Goal: Share content

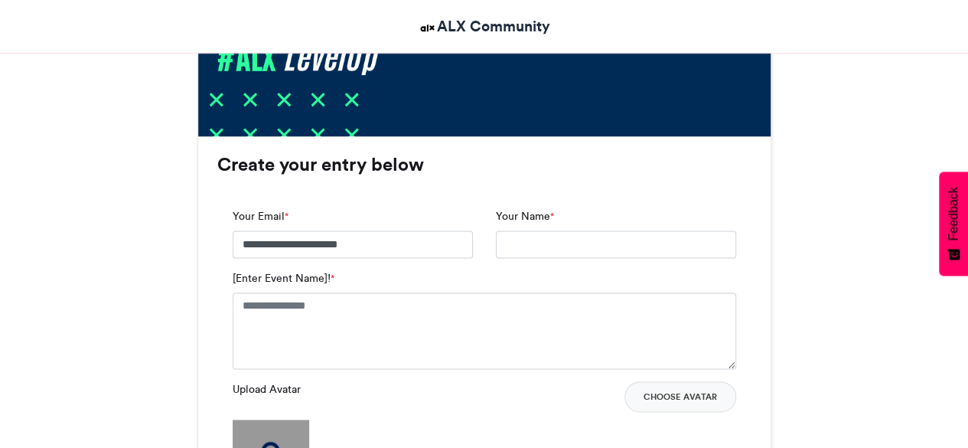
scroll to position [918, 0]
click at [536, 244] on input "Your Name *" at bounding box center [616, 244] width 240 height 28
type input "**********"
click at [418, 317] on textarea "[Enter Event Name]! *" at bounding box center [484, 330] width 503 height 77
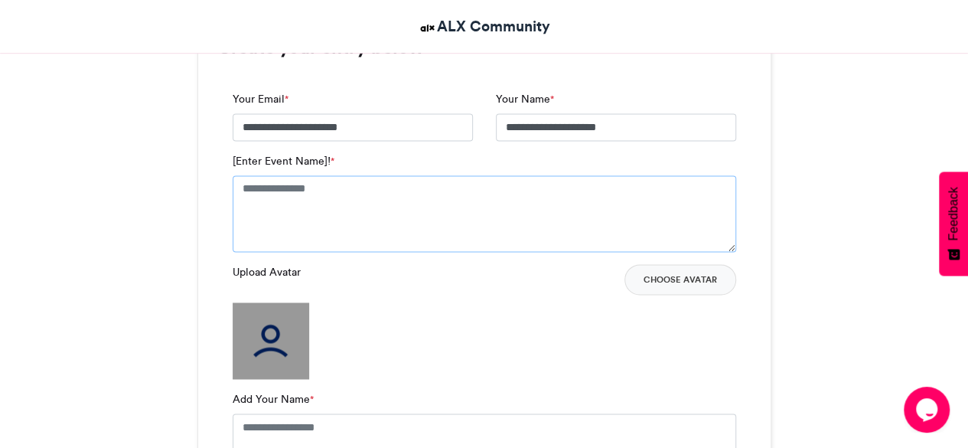
scroll to position [1071, 0]
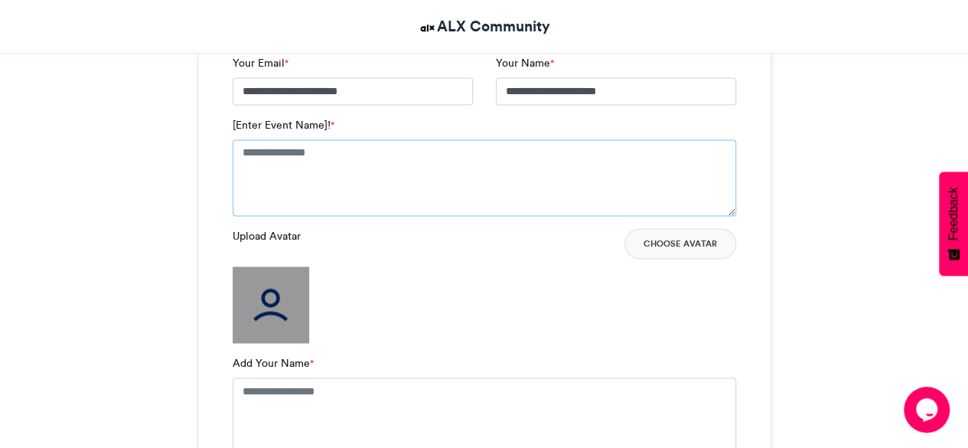
paste textarea "**********"
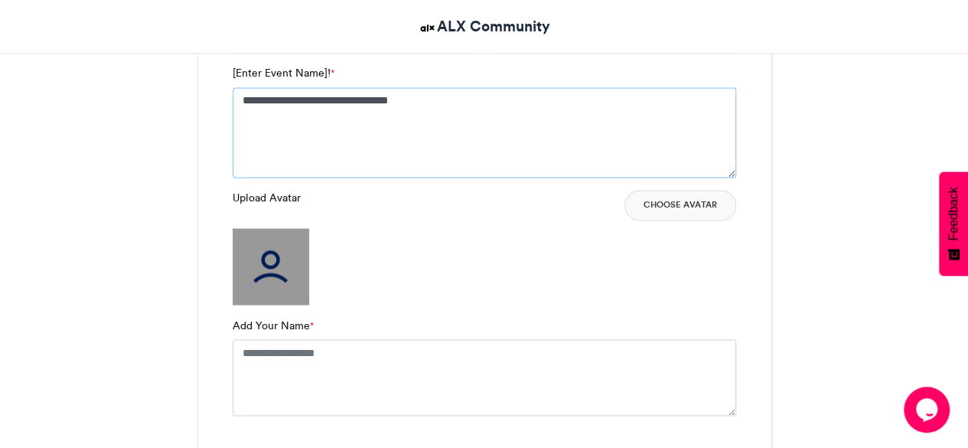
scroll to position [1148, 0]
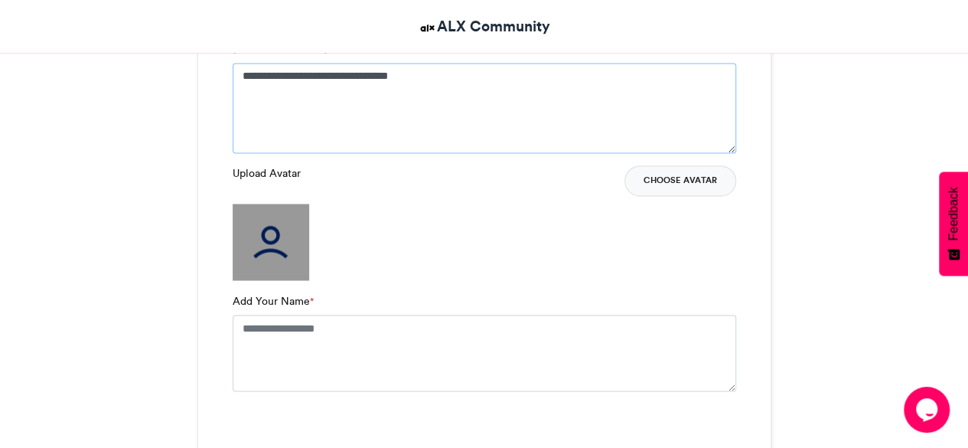
type textarea "**********"
click at [682, 172] on button "Choose Avatar" at bounding box center [680, 180] width 112 height 31
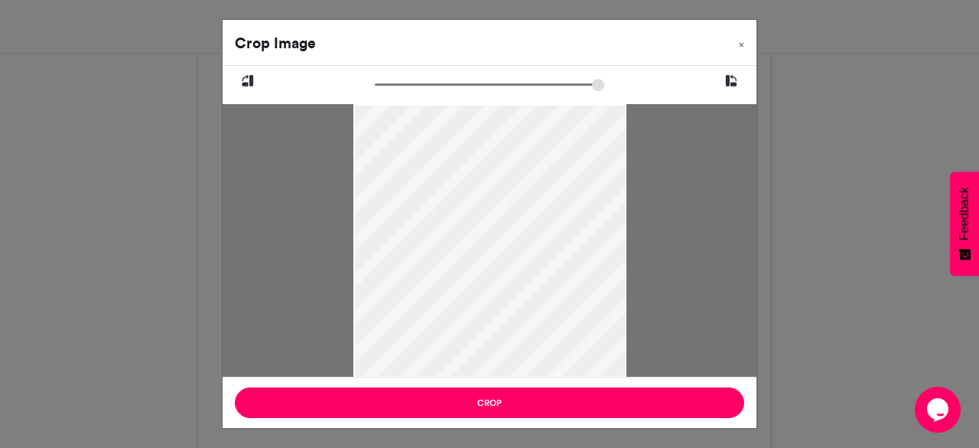
click at [514, 324] on div at bounding box center [489, 246] width 273 height 358
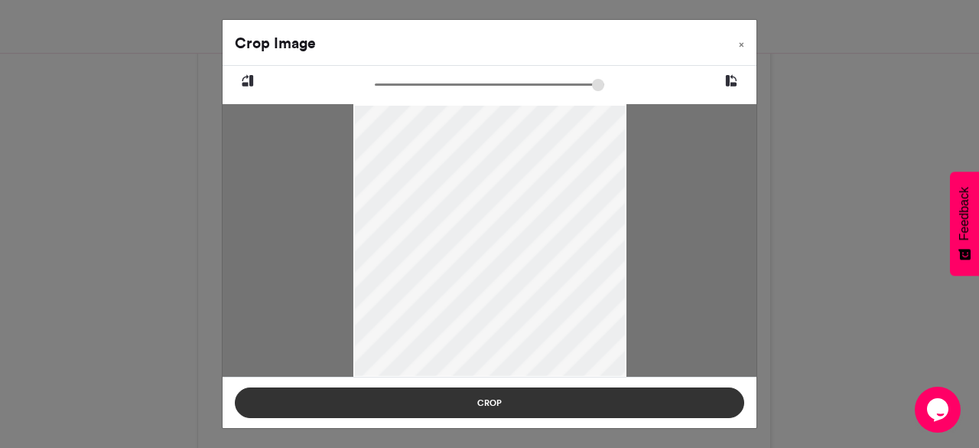
click at [492, 406] on button "Crop" at bounding box center [490, 402] width 510 height 31
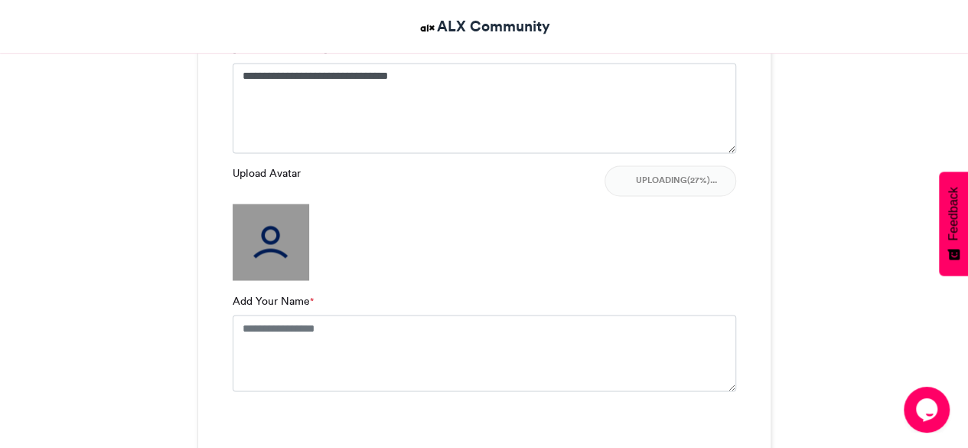
scroll to position [1224, 0]
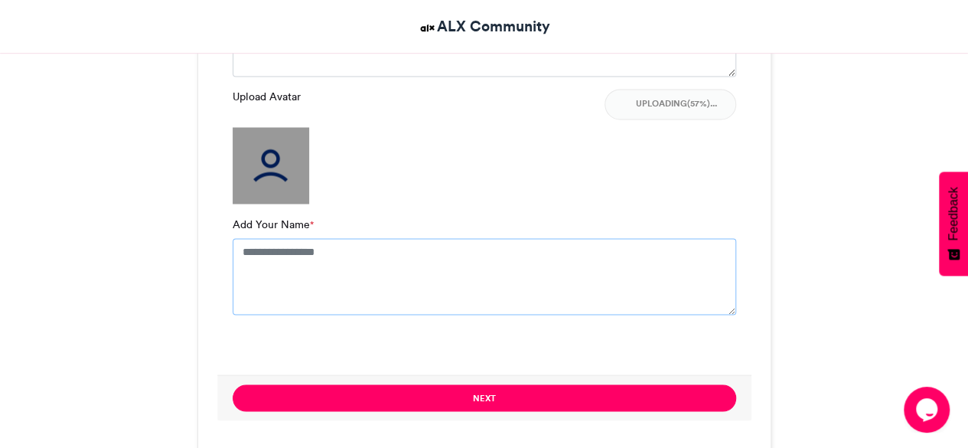
click at [317, 269] on textarea "Add Your Name *" at bounding box center [484, 276] width 503 height 77
drag, startPoint x: 331, startPoint y: 263, endPoint x: 355, endPoint y: 295, distance: 39.3
click at [331, 263] on textarea "Add Your Name *" at bounding box center [484, 276] width 503 height 77
type textarea "**********"
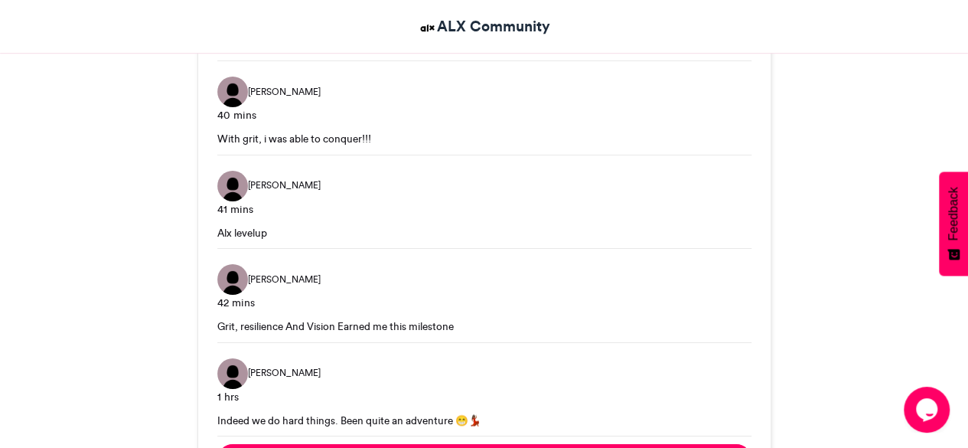
scroll to position [2799, 0]
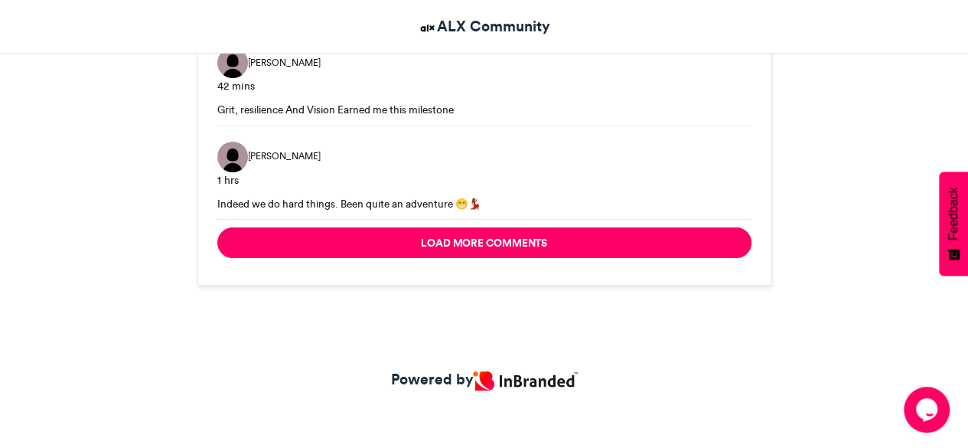
drag, startPoint x: 490, startPoint y: 241, endPoint x: 353, endPoint y: 307, distance: 151.9
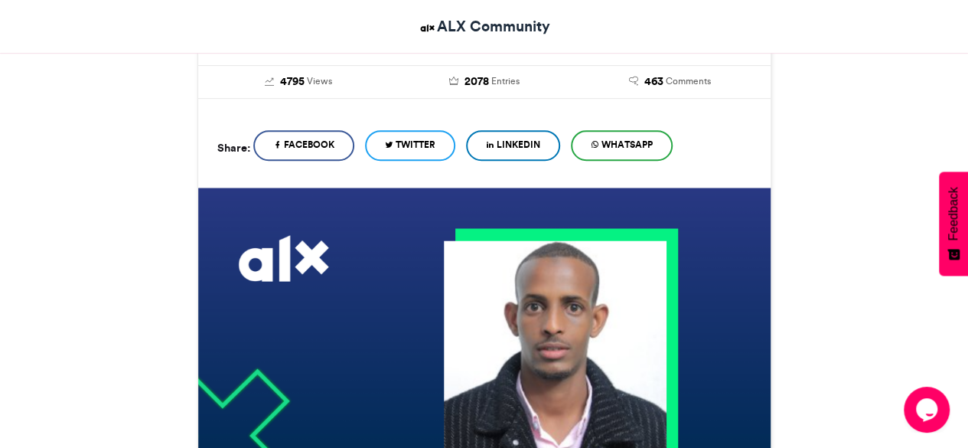
scroll to position [121, 0]
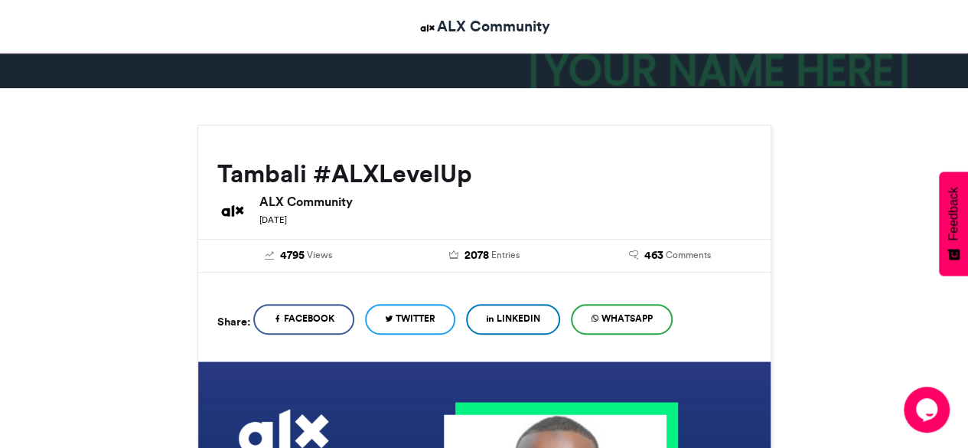
click at [523, 321] on span "LinkedIn" at bounding box center [519, 318] width 44 height 14
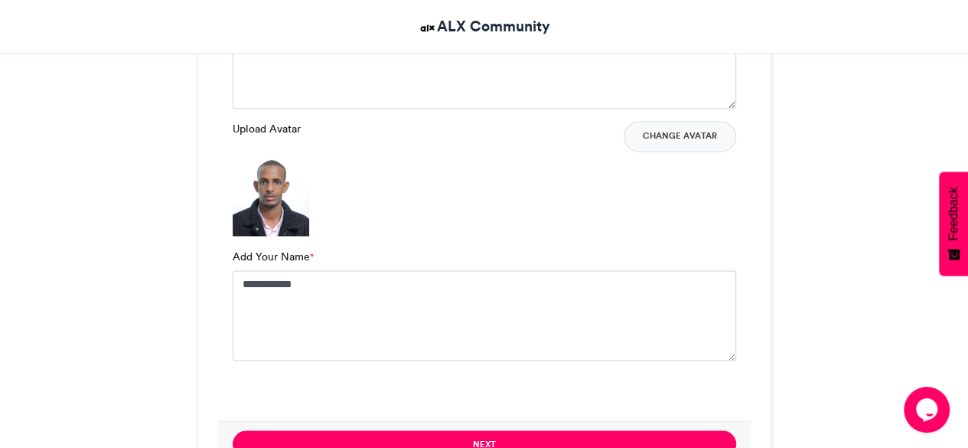
scroll to position [1498, 0]
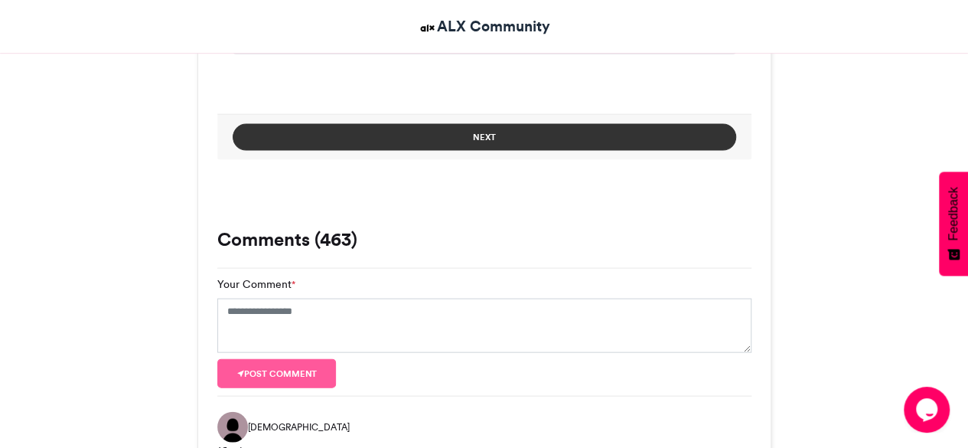
click at [505, 134] on button "Next" at bounding box center [484, 137] width 503 height 27
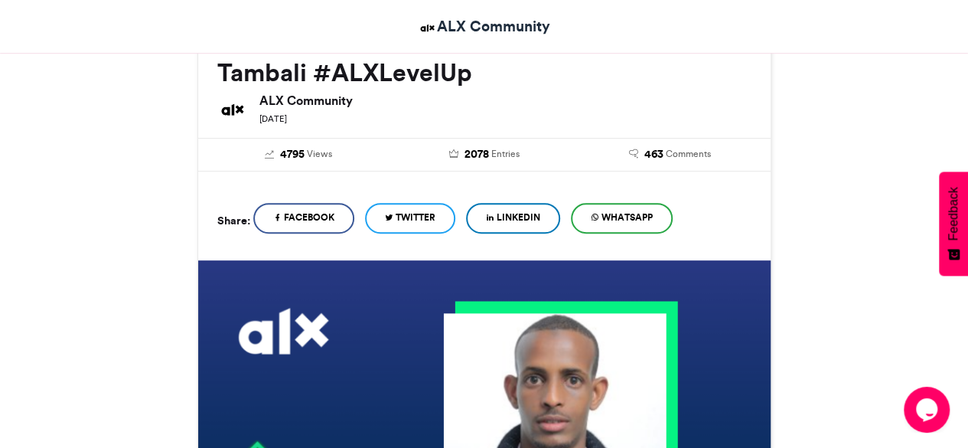
scroll to position [230, 0]
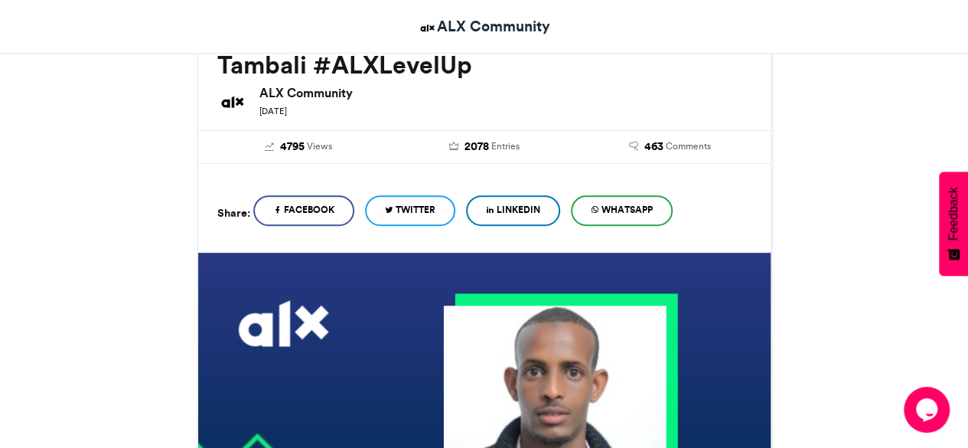
click at [519, 207] on span "LinkedIn" at bounding box center [519, 210] width 44 height 14
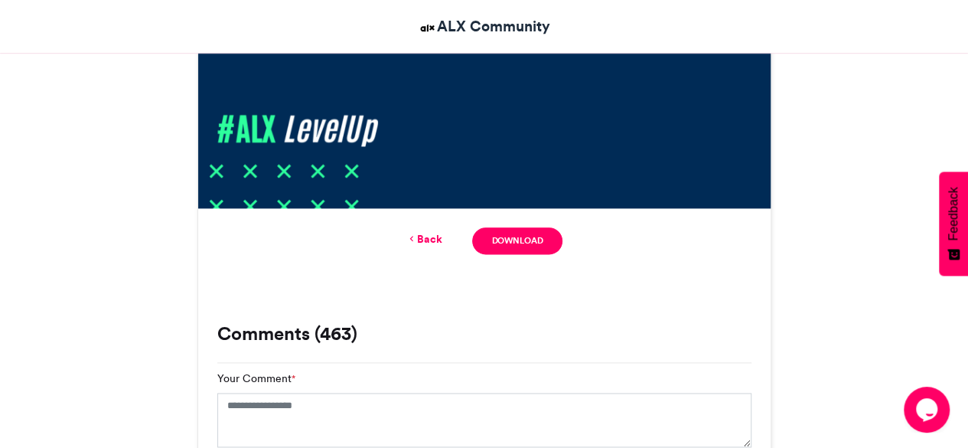
scroll to position [918, 0]
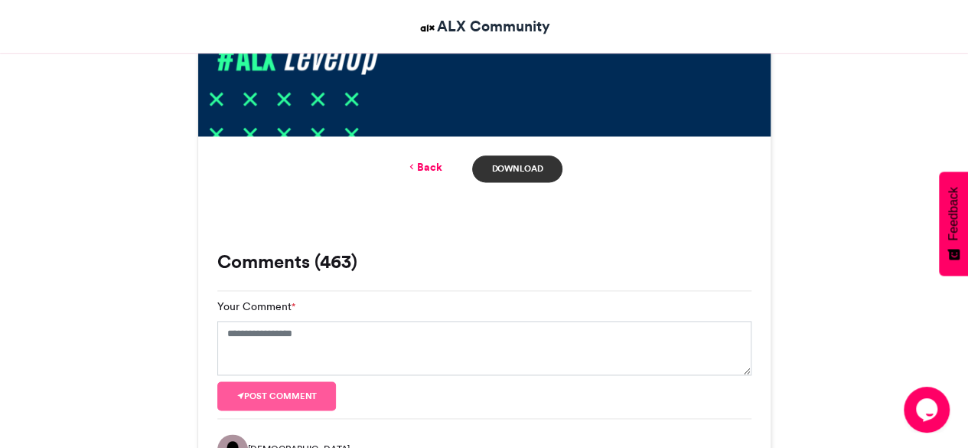
click at [529, 166] on link "Download" at bounding box center [517, 168] width 90 height 27
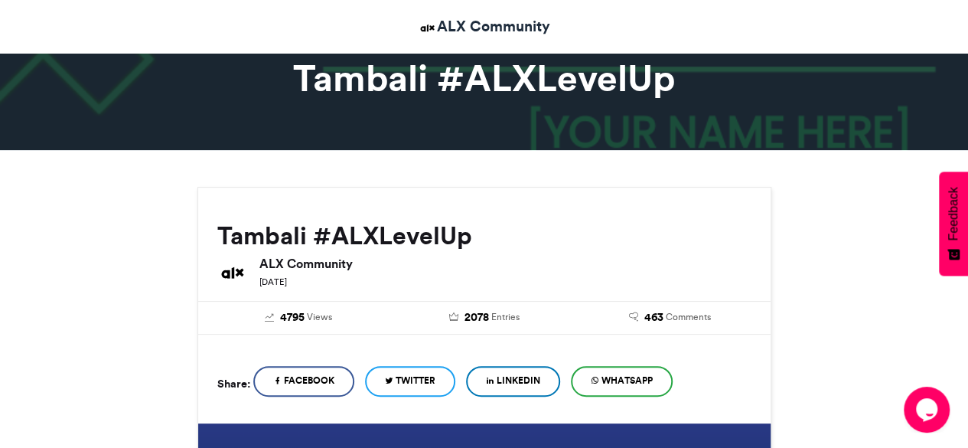
scroll to position [230, 0]
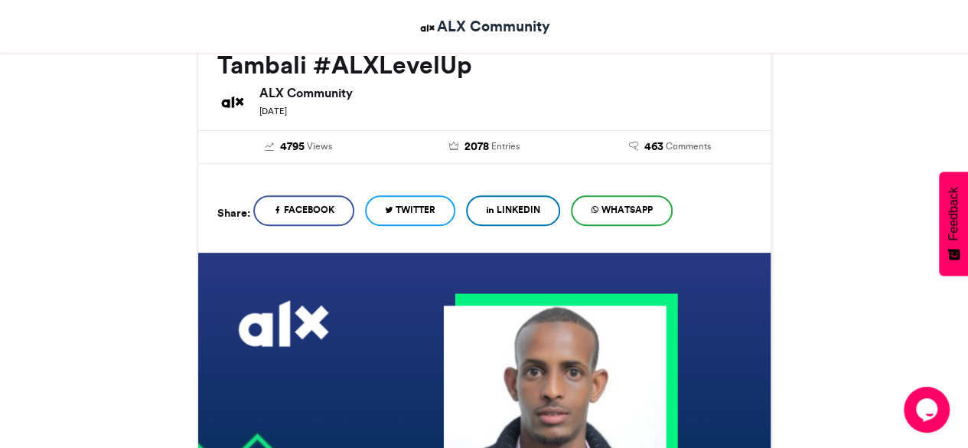
click at [533, 206] on span "LinkedIn" at bounding box center [519, 210] width 44 height 14
click at [299, 206] on span "Facebook" at bounding box center [309, 210] width 50 height 14
click at [634, 213] on span "WhatsApp" at bounding box center [626, 210] width 51 height 14
click at [467, 145] on span "2078" at bounding box center [476, 146] width 24 height 17
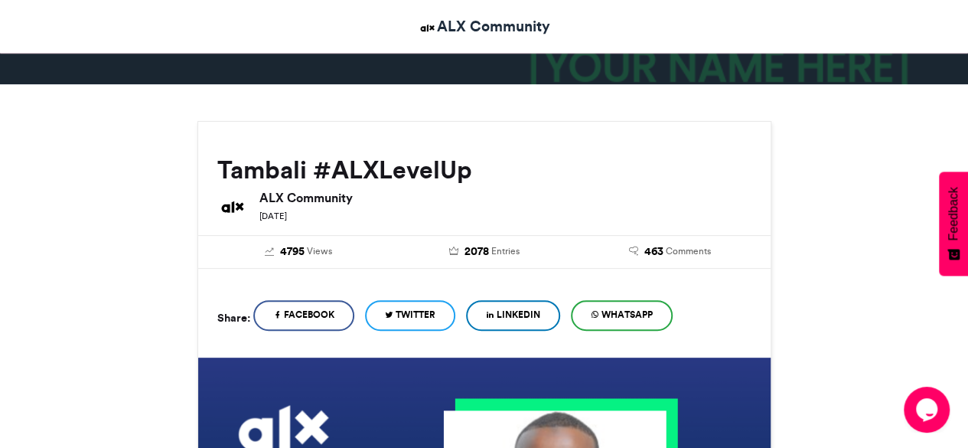
scroll to position [383, 0]
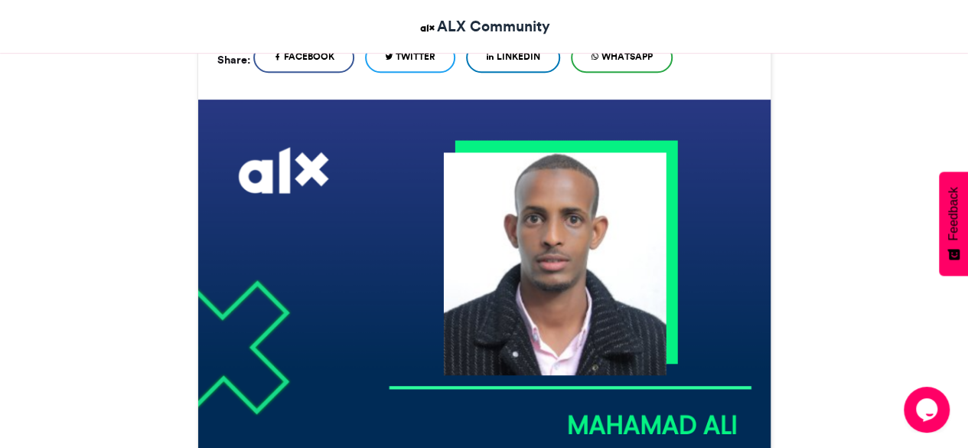
click at [530, 64] on link "LinkedIn" at bounding box center [513, 57] width 94 height 31
click at [428, 59] on span "Twitter" at bounding box center [416, 57] width 40 height 14
click at [326, 62] on link "Facebook" at bounding box center [303, 57] width 101 height 31
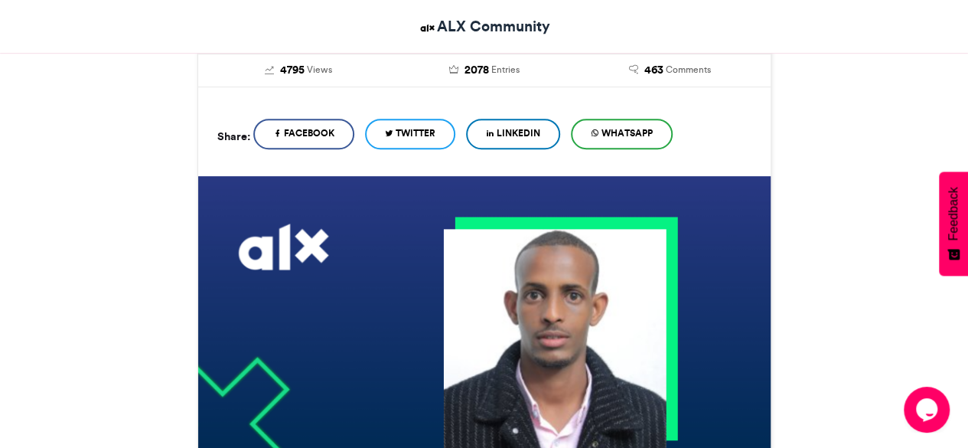
scroll to position [0, 0]
